Goal: Task Accomplishment & Management: Complete application form

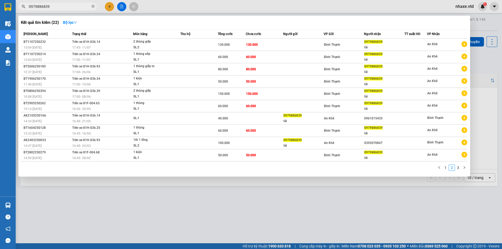
click at [468, 7] on div at bounding box center [251, 124] width 502 height 249
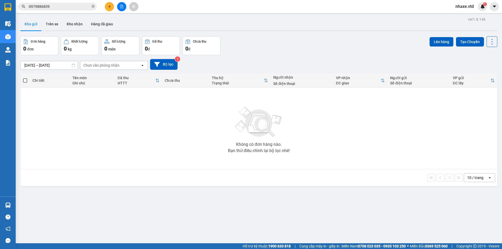
click at [464, 5] on span "nhaxe.vtd" at bounding box center [464, 6] width 27 height 7
click at [465, 17] on span "Đăng xuất" at bounding box center [470, 16] width 22 height 6
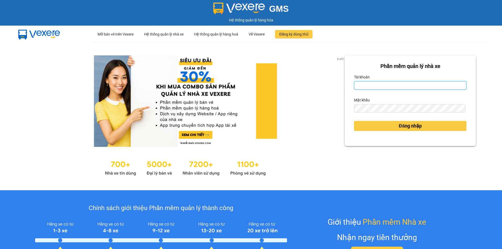
type input "nhaxe.vtd"
drag, startPoint x: 386, startPoint y: 86, endPoint x: 333, endPoint y: 84, distance: 52.8
click at [333, 84] on div "2 of 3 Phần mềm quản lý nhà xe Tài khoản nhaxe.vtd Mật khẩu Đăng nhập" at bounding box center [251, 116] width 502 height 148
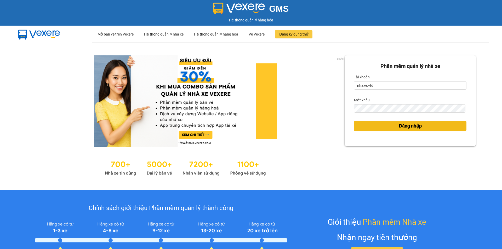
click at [382, 128] on button "Đăng nhập" at bounding box center [410, 126] width 112 height 10
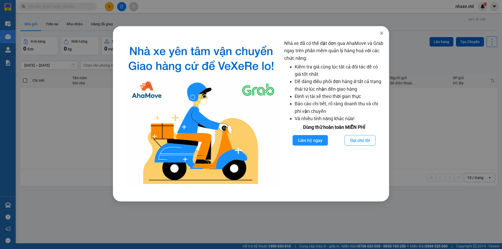
click at [381, 37] on span "Close" at bounding box center [381, 33] width 15 height 15
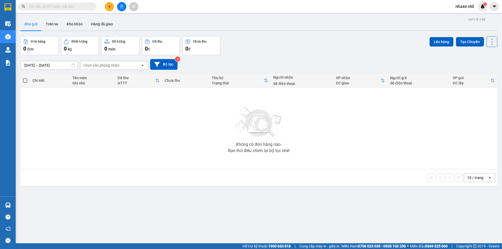
click at [465, 6] on span "nhaxe.vtd" at bounding box center [464, 6] width 27 height 7
click at [464, 16] on span "Đăng xuất" at bounding box center [470, 16] width 22 height 6
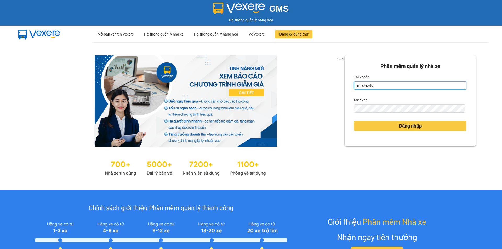
drag, startPoint x: 378, startPoint y: 85, endPoint x: 314, endPoint y: 85, distance: 64.3
click at [314, 85] on div "1 of 3 Phần mềm quản lý nhà xe Tài khoản nhaxe.vtd Mật khẩu Đăng nhập" at bounding box center [251, 116] width 502 height 148
type input "n"
type input "thanhvan.vtd"
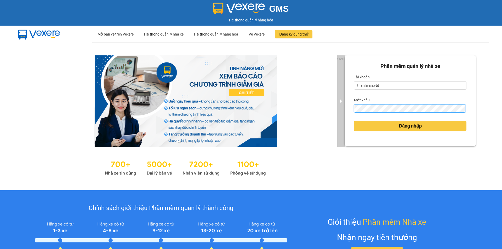
click at [340, 108] on div "1 of 3 Phần mềm quản lý nhà xe Tài khoản thanhvan.vtd Mật khẩu Đăng nhập" at bounding box center [251, 116] width 502 height 148
click at [354, 121] on button "Đăng nhập" at bounding box center [410, 126] width 112 height 10
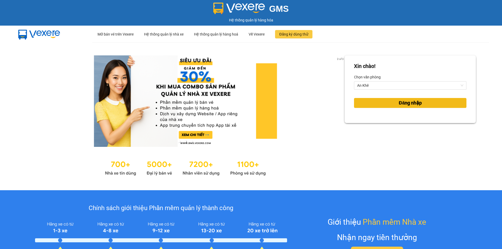
click at [375, 101] on button "Đăng nhập" at bounding box center [410, 103] width 112 height 10
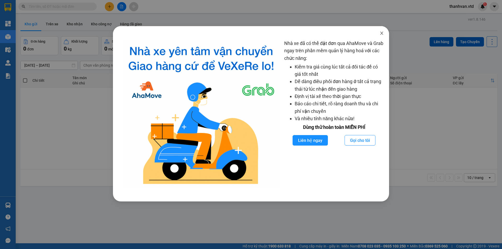
click at [381, 32] on icon "close" at bounding box center [381, 33] width 4 height 4
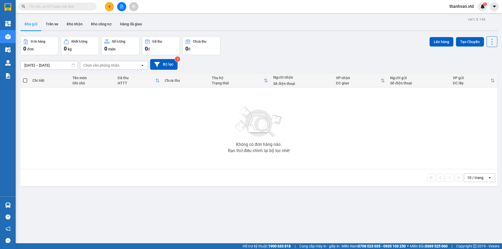
click at [107, 6] on button at bounding box center [109, 6] width 9 height 9
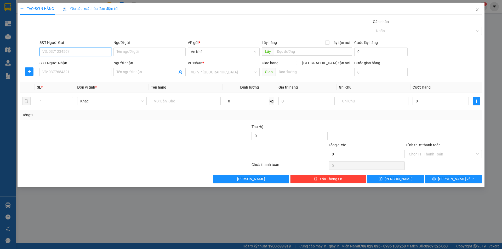
click at [101, 53] on input "SĐT Người Gửi" at bounding box center [75, 52] width 72 height 8
type input "0905045697"
click at [92, 61] on div "0905045697 - hùng" at bounding box center [76, 62] width 66 height 6
type input "hùng"
type input "Trại giam gia trung"
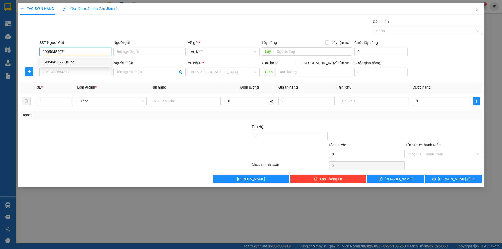
type input "0382346940"
type input "tiến"
click at [143, 100] on span "Bất kỳ" at bounding box center [111, 101] width 63 height 8
type input "0905045697"
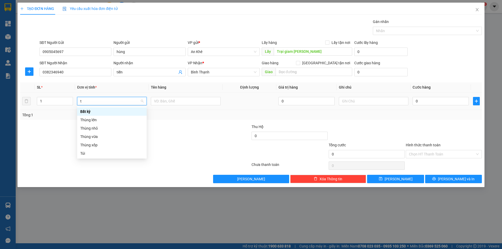
type input "th"
click at [110, 127] on div "Thùng vừa" at bounding box center [111, 128] width 63 height 6
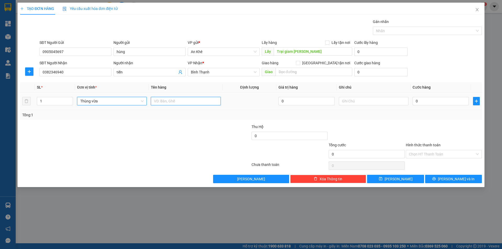
click at [188, 103] on input "text" at bounding box center [186, 101] width 70 height 8
type input "do an"
click at [425, 99] on input "0" at bounding box center [440, 101] width 56 height 8
type input "7"
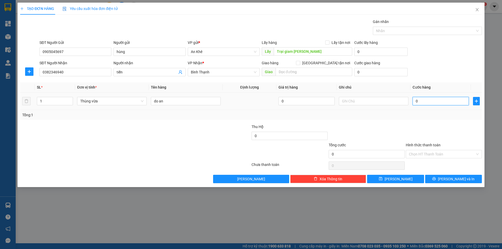
type input "7"
type input "70"
type input "700"
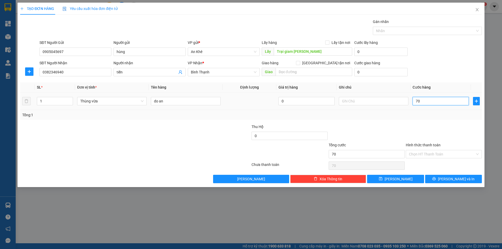
type input "700"
type input "7.000"
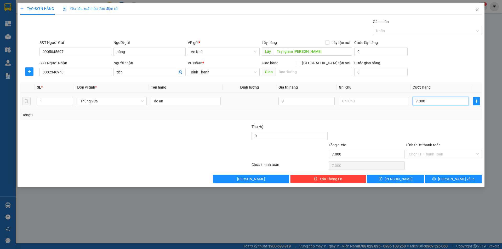
type input "70.000"
drag, startPoint x: 347, startPoint y: 99, endPoint x: 354, endPoint y: 101, distance: 8.0
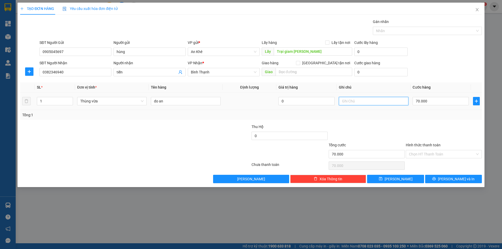
click at [354, 101] on input "text" at bounding box center [374, 101] width 70 height 8
type input "tam tinh"
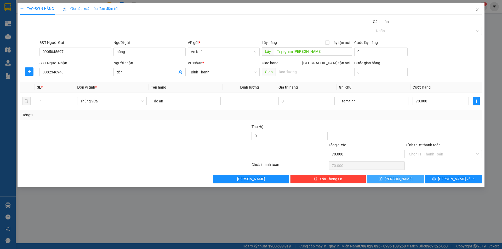
click at [409, 180] on button "Lưu" at bounding box center [395, 179] width 57 height 8
type input "0"
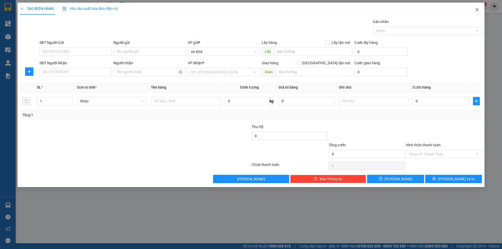
click at [477, 10] on icon "close" at bounding box center [476, 9] width 3 height 3
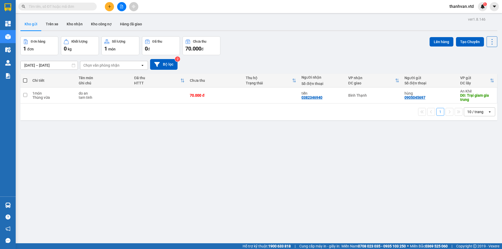
click at [307, 48] on div "Đơn hàng 1 đơn Khối lượng 0 kg Số lượng 1 món Đã thu 0 đ Chưa thu 70.000 đ Lên …" at bounding box center [258, 45] width 477 height 19
click at [300, 58] on div "07/10/2025 – 12/10/2025 Press the down arrow key to interact with the calendar …" at bounding box center [258, 64] width 477 height 19
click at [341, 46] on div "Đơn hàng 1 đơn Khối lượng 0 kg Số lượng 1 món Đã thu 0 đ Chưa thu 70.000 đ Lên …" at bounding box center [258, 45] width 477 height 19
